Goal: Navigation & Orientation: Find specific page/section

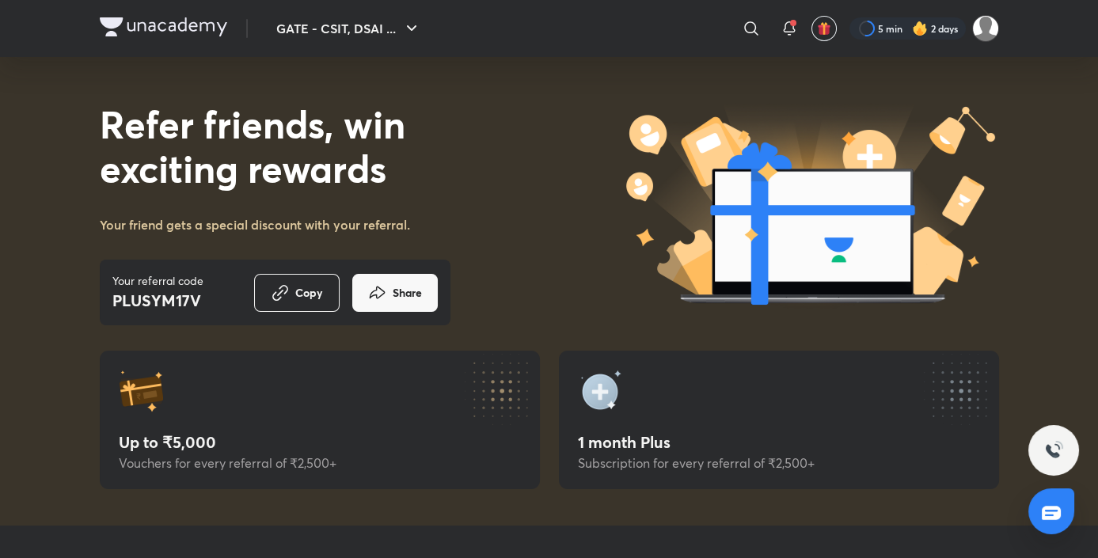
click at [161, 36] on div at bounding box center [163, 28] width 127 height 23
